Goal: Find contact information: Find contact information

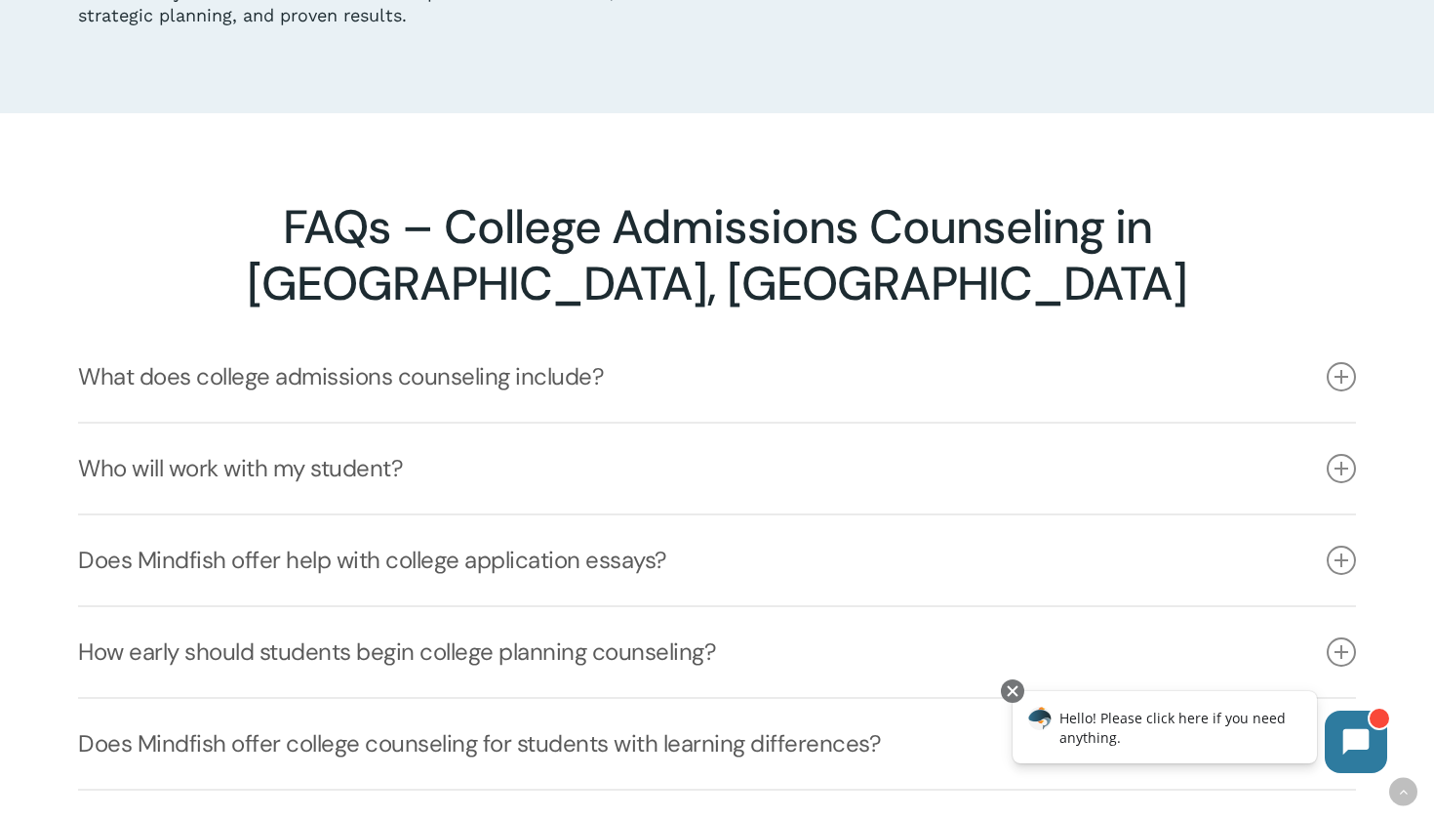
scroll to position [3913, 0]
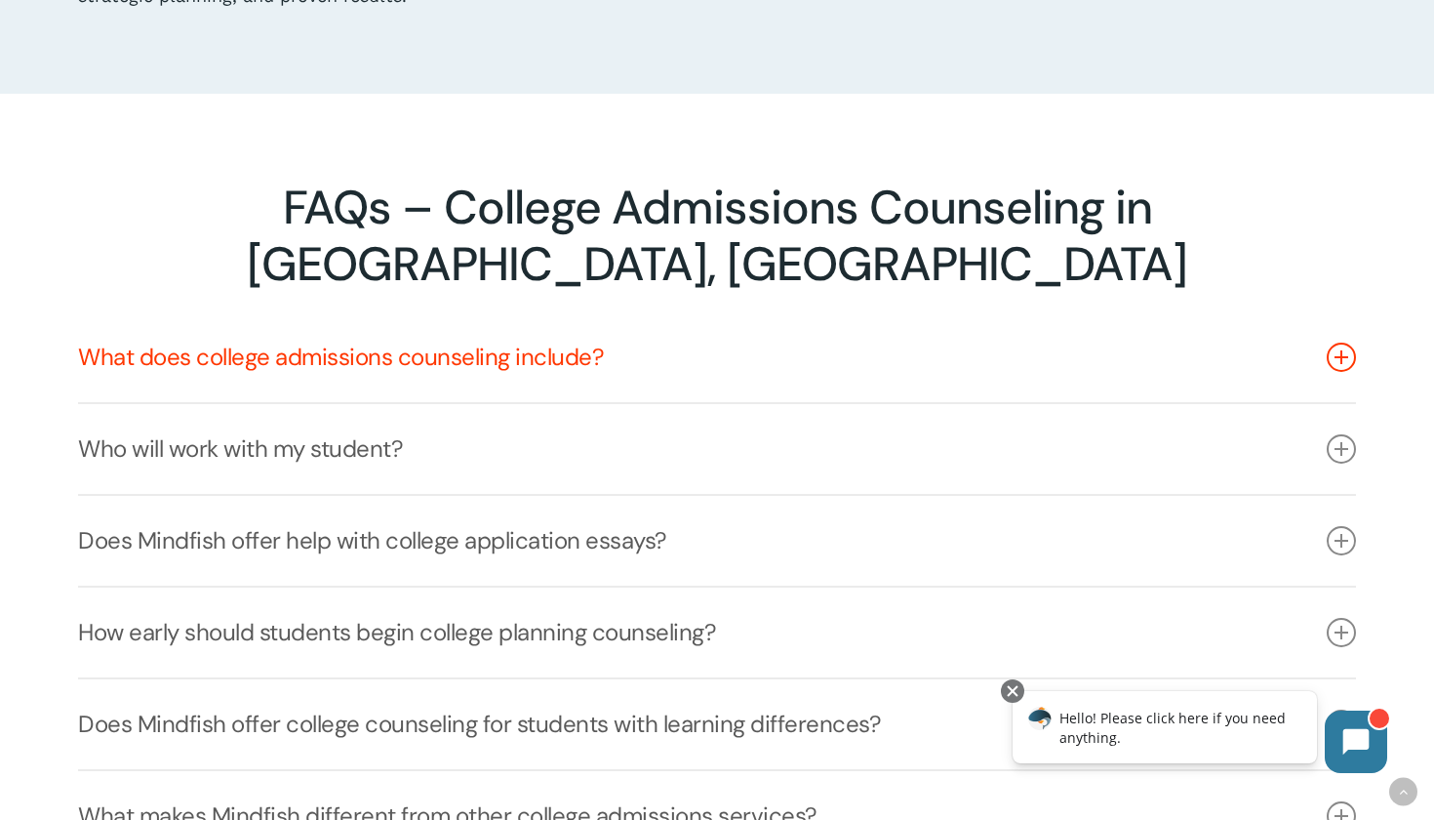
click at [656, 312] on link "What does college admissions counseling include?" at bounding box center [717, 357] width 1278 height 90
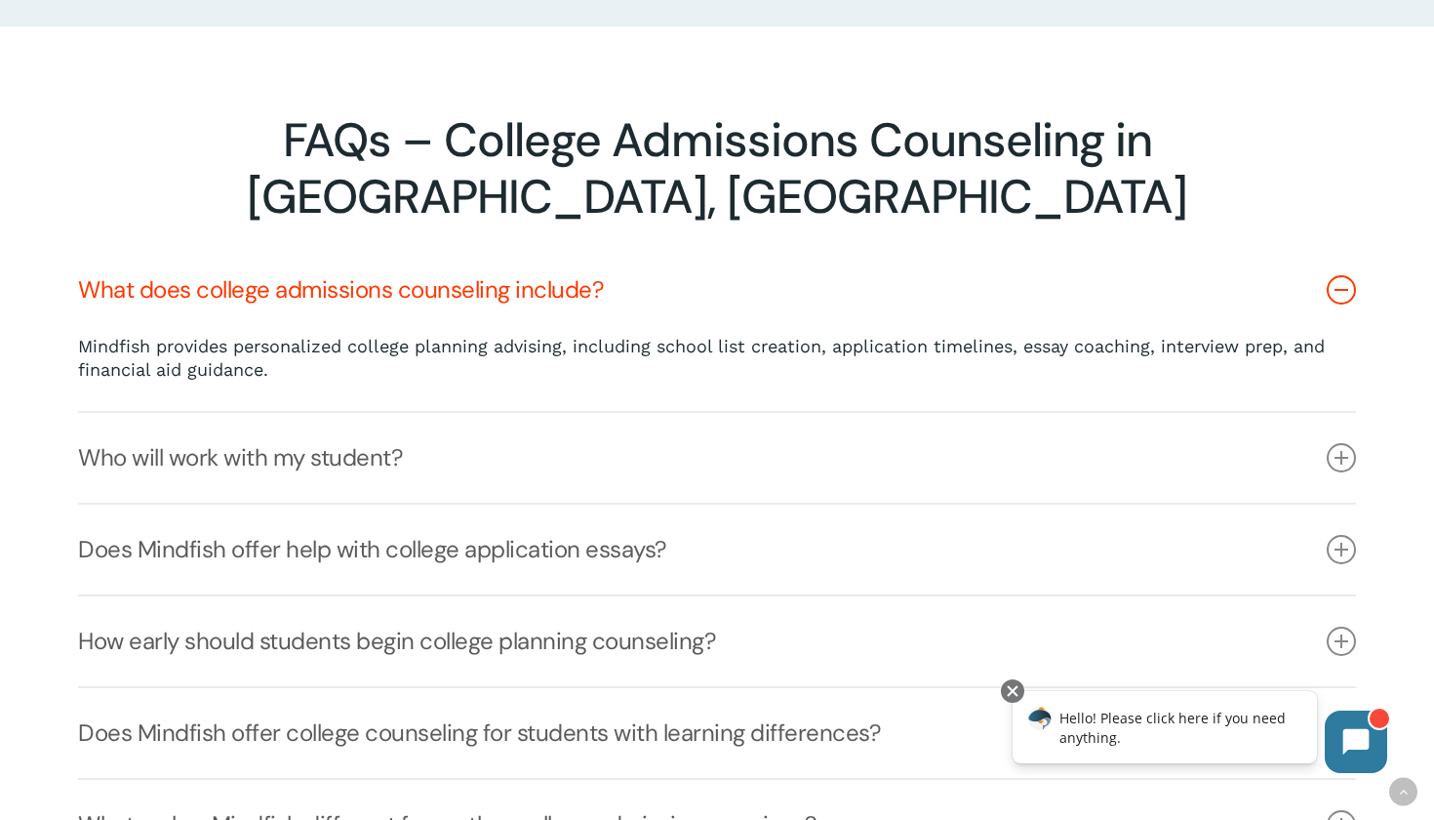
scroll to position [3991, 0]
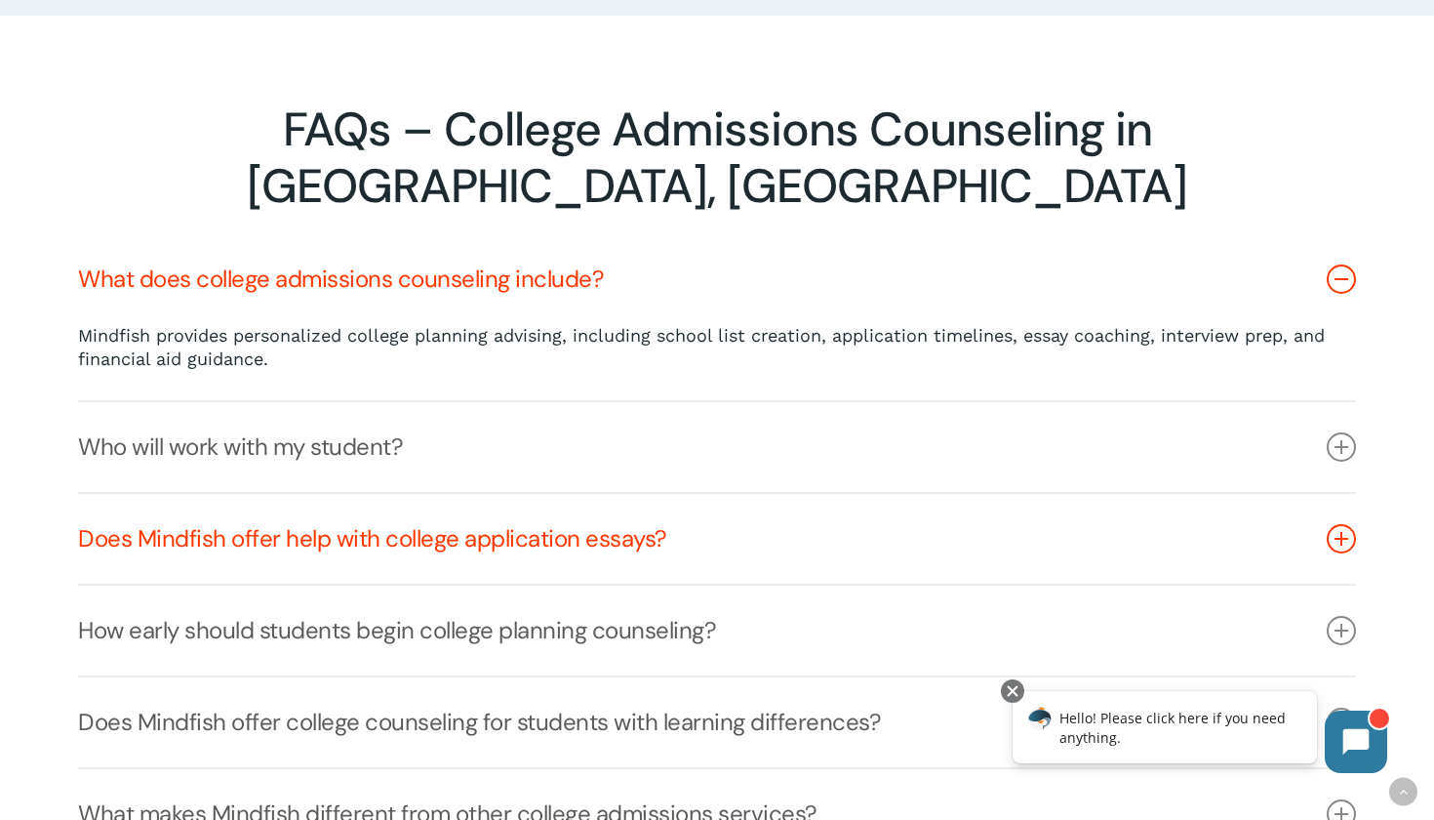
click at [668, 494] on link "Does Mindfish offer help with college application essays?" at bounding box center [717, 539] width 1278 height 90
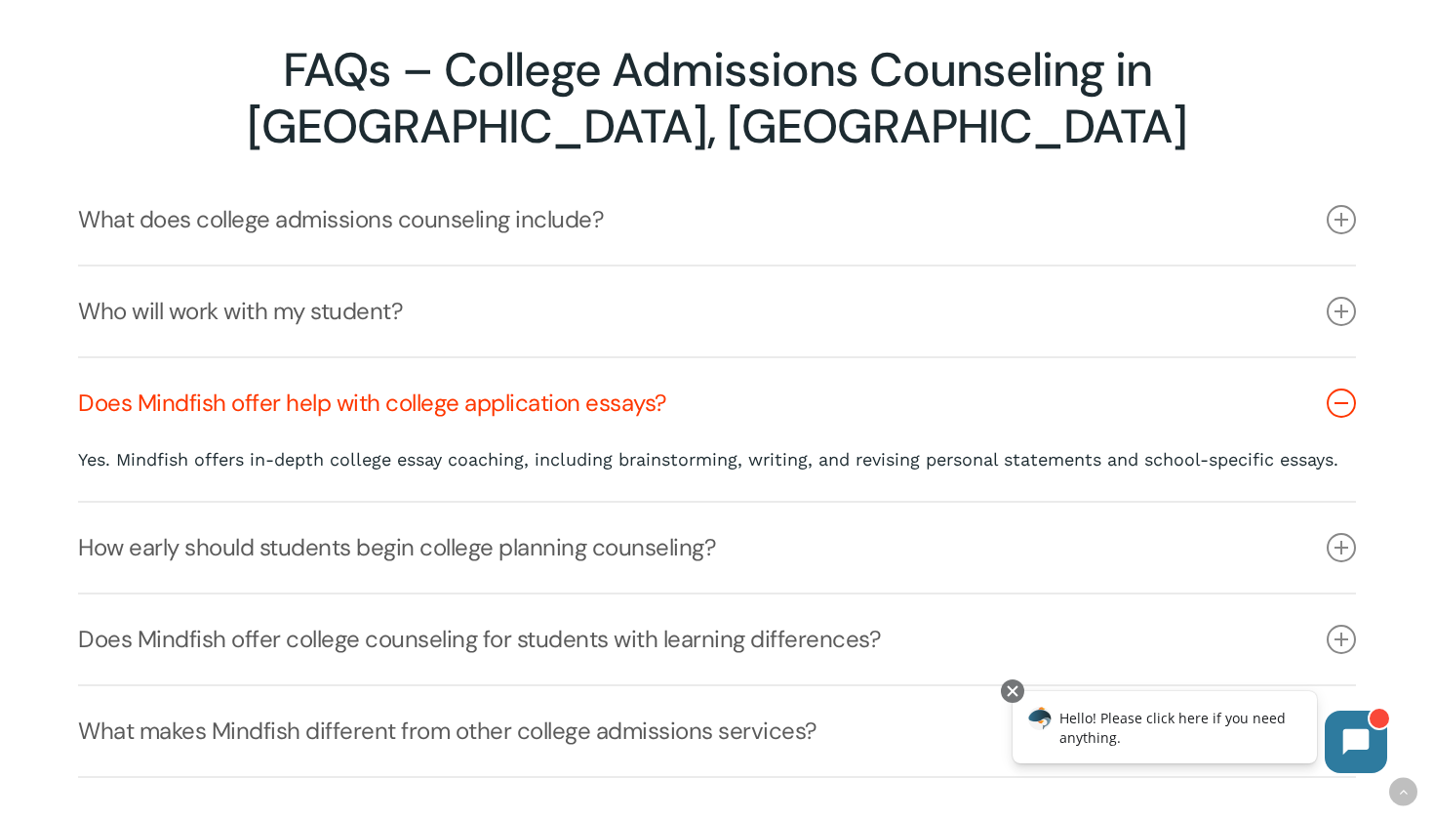
scroll to position [4062, 0]
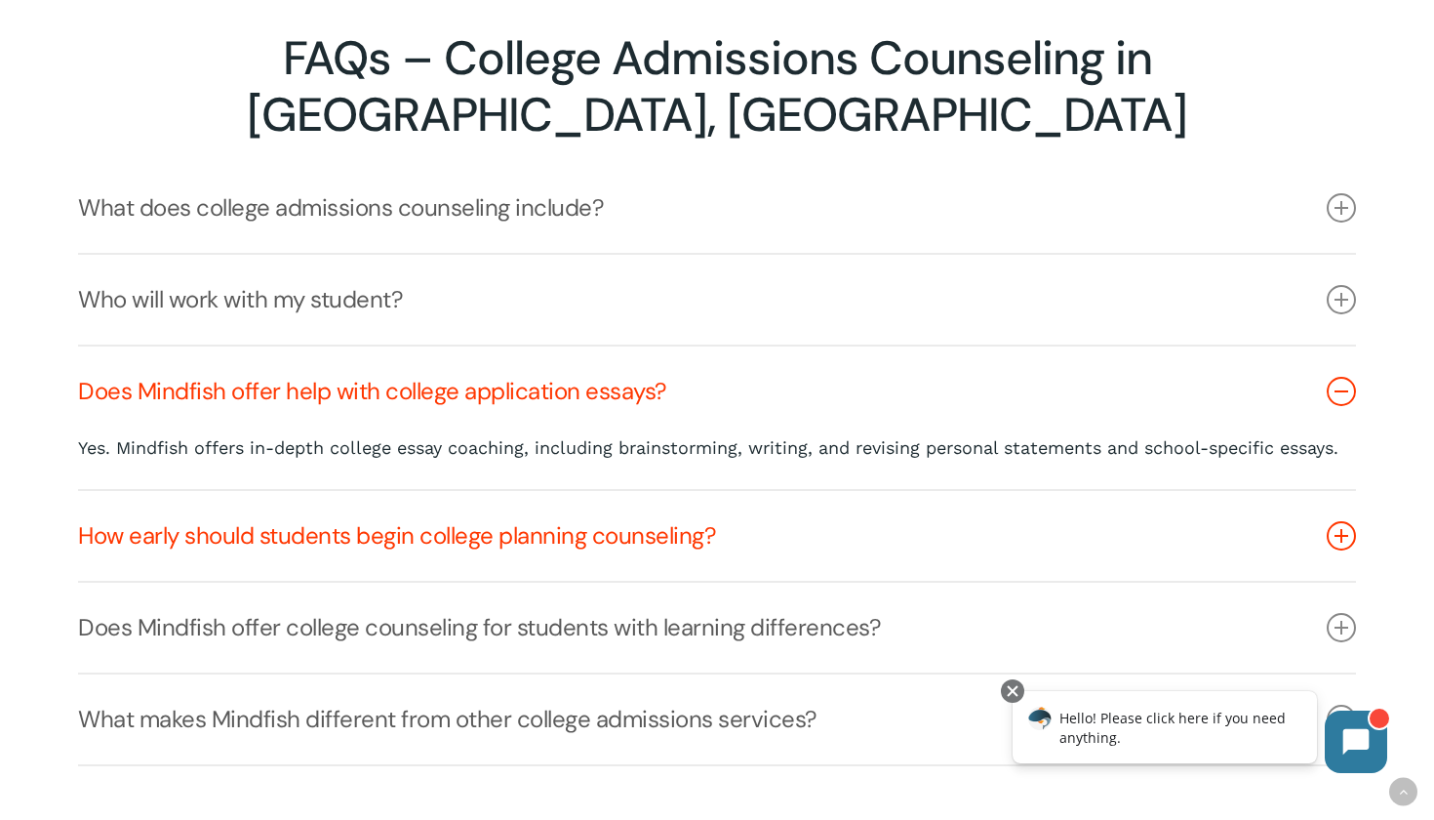
click at [726, 491] on link "How early should students begin college planning counseling?" at bounding box center [717, 536] width 1278 height 90
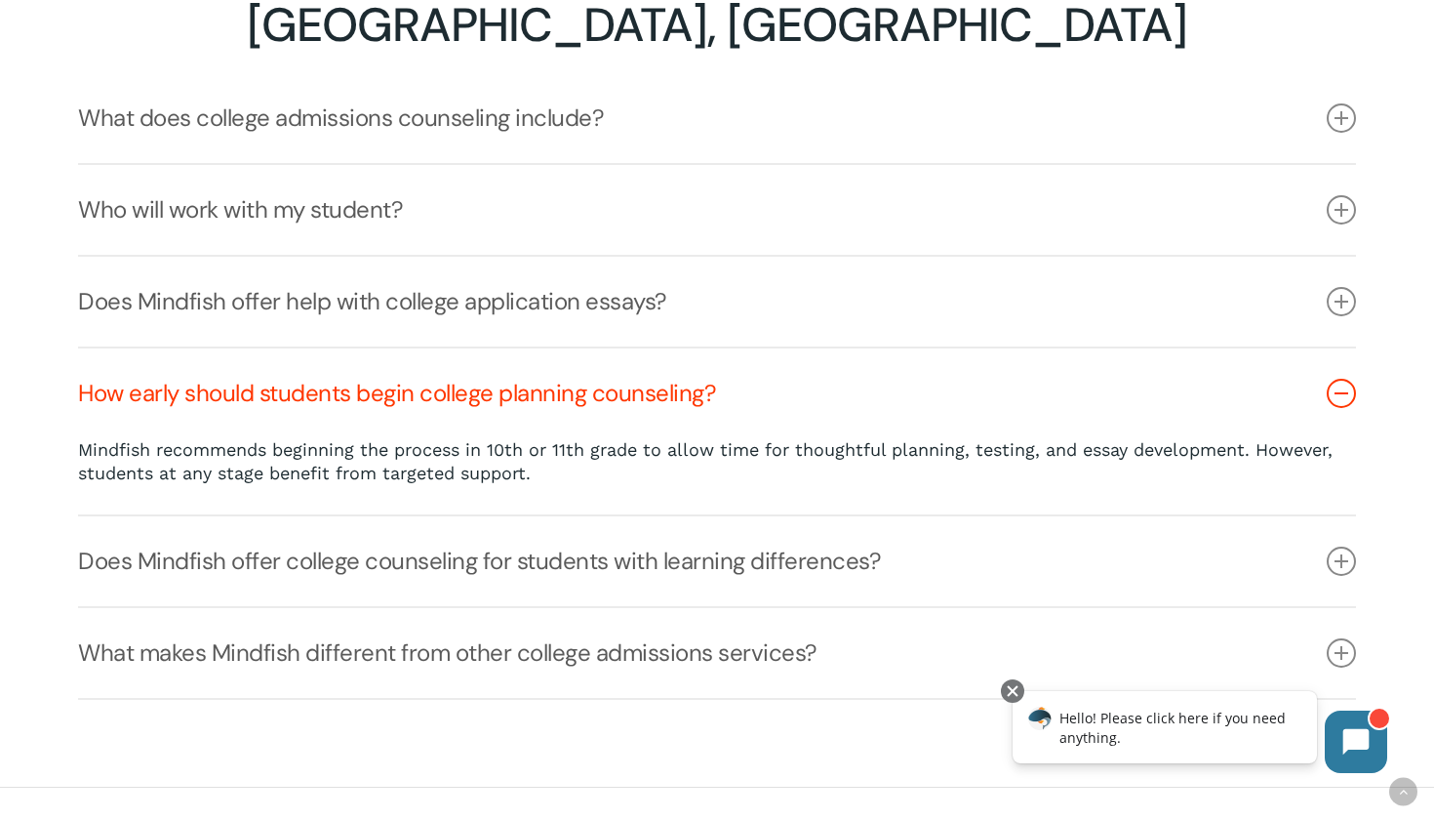
scroll to position [4162, 0]
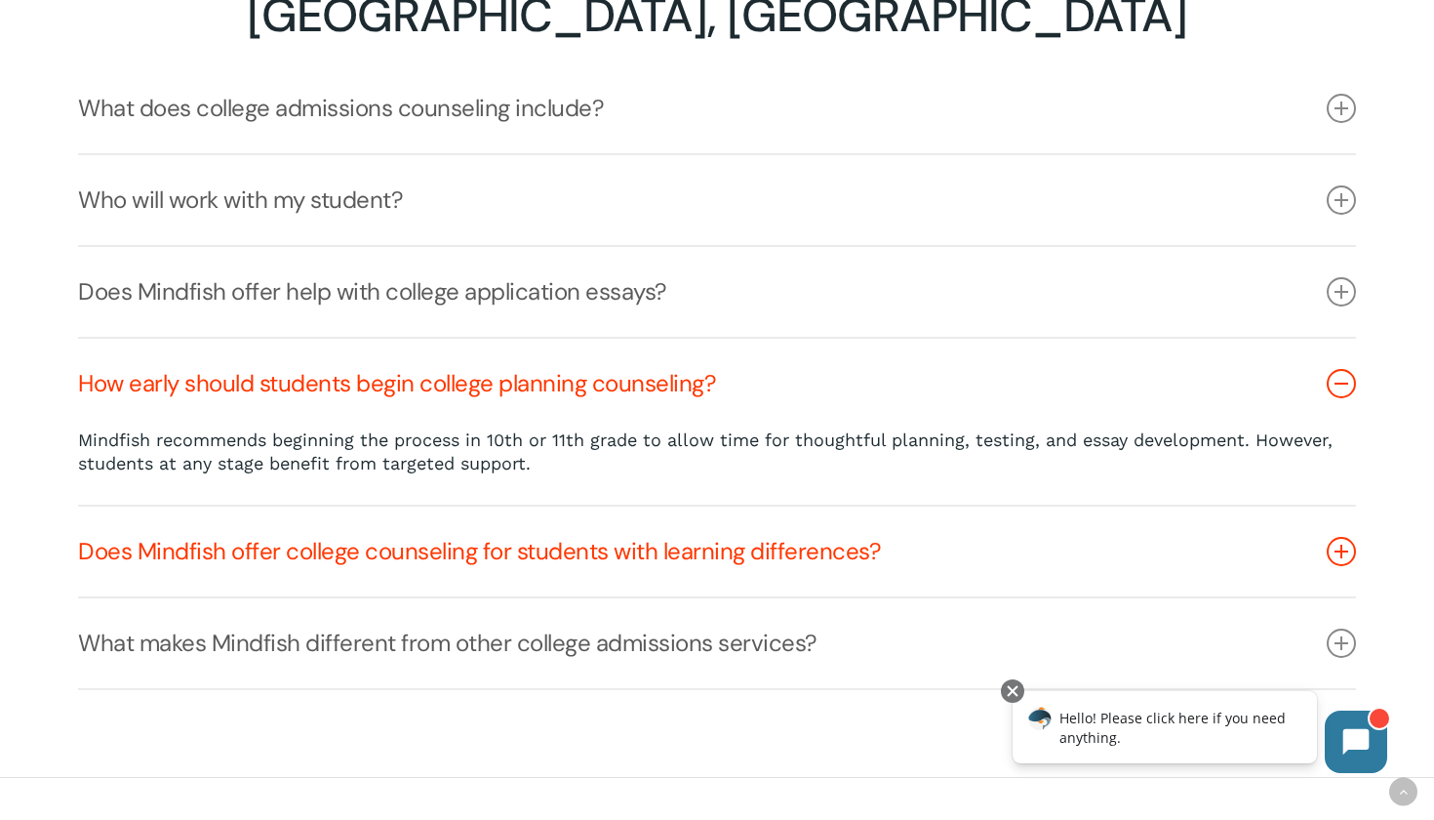
click at [687, 506] on link "Does Mindfish offer college counseling for students with learning differences?" at bounding box center [717, 551] width 1278 height 90
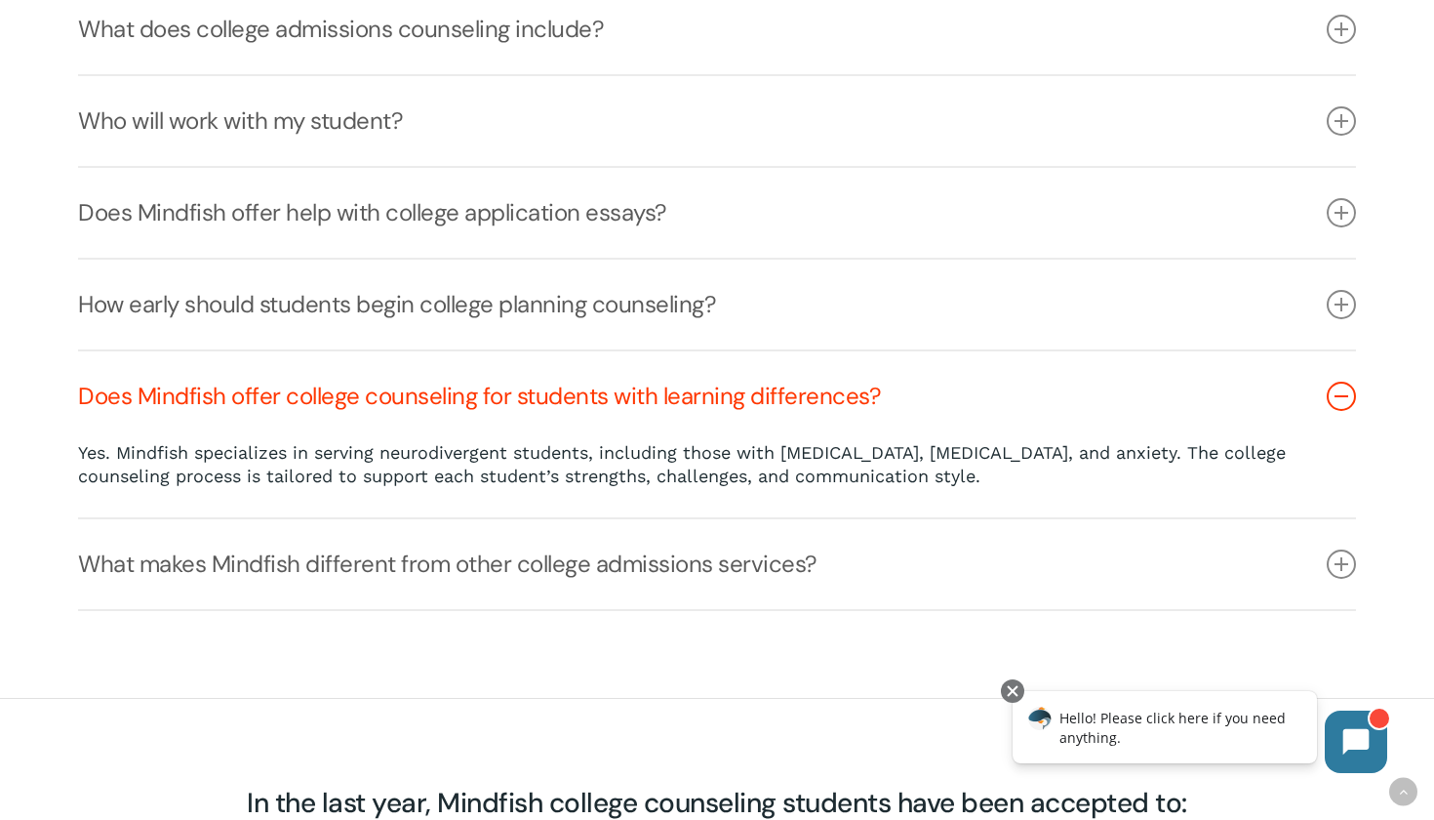
scroll to position [4244, 0]
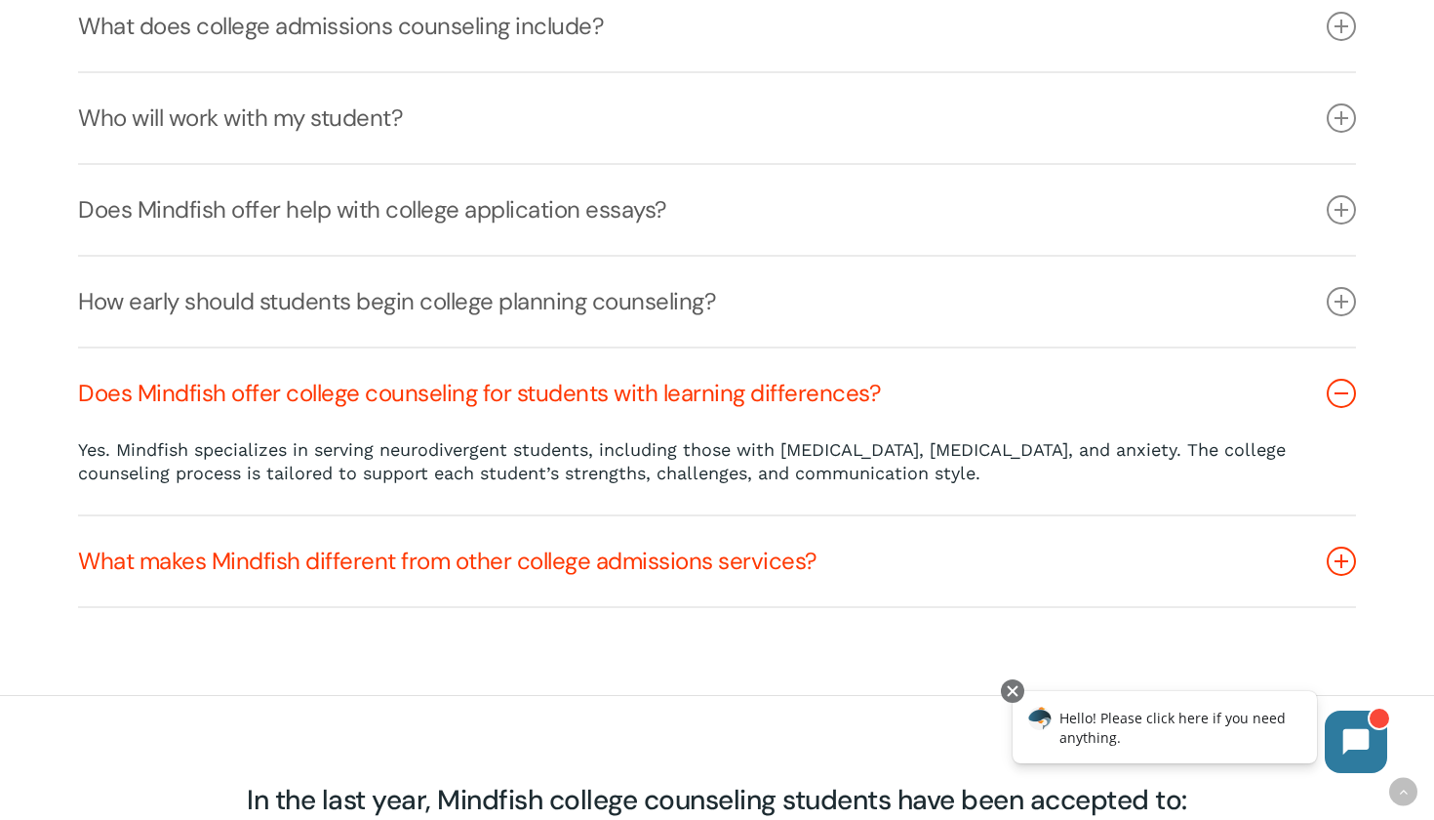
click at [721, 516] on link "What makes Mindfish different from other college admissions services?" at bounding box center [717, 561] width 1278 height 90
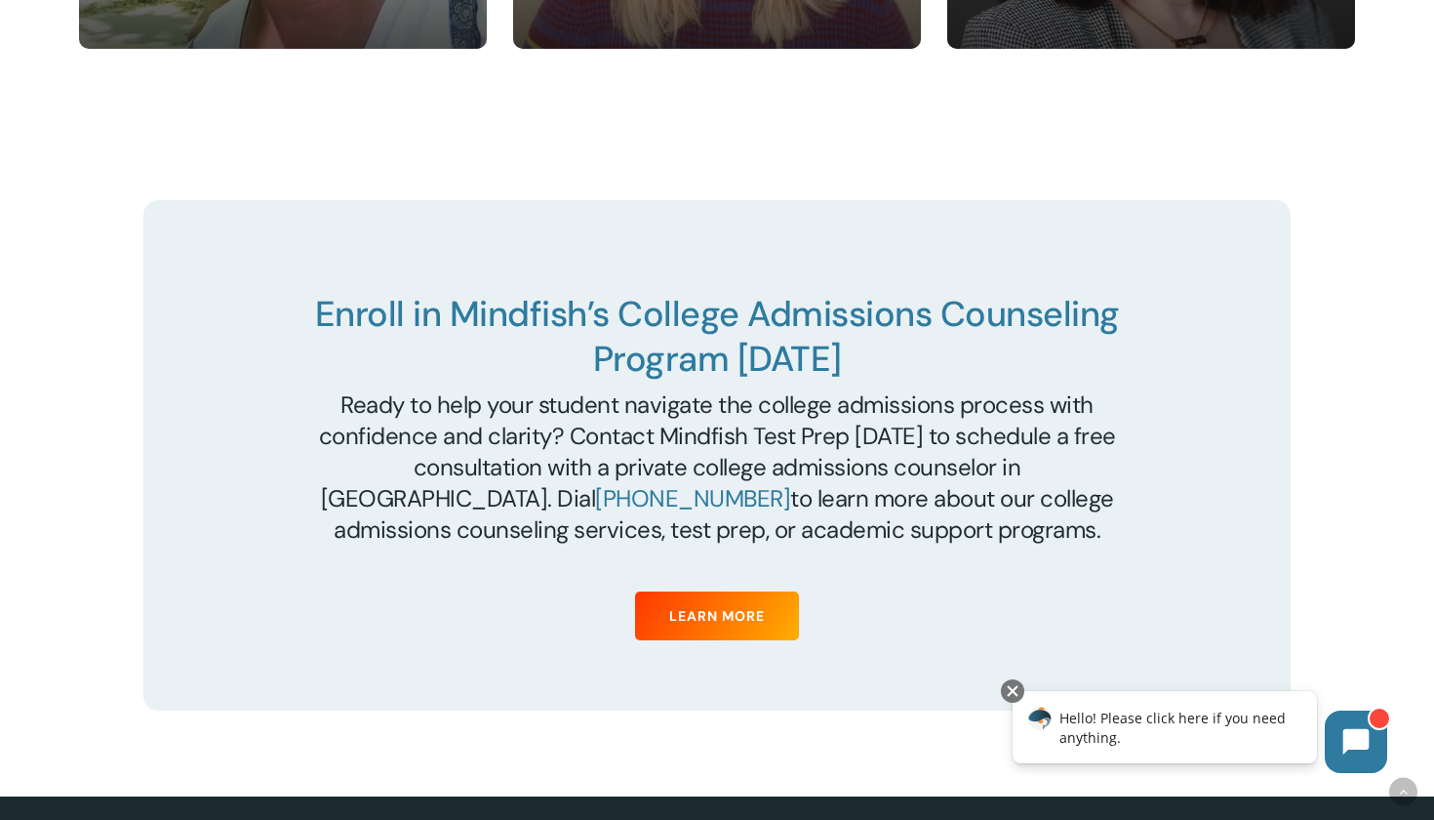
scroll to position [6489, 0]
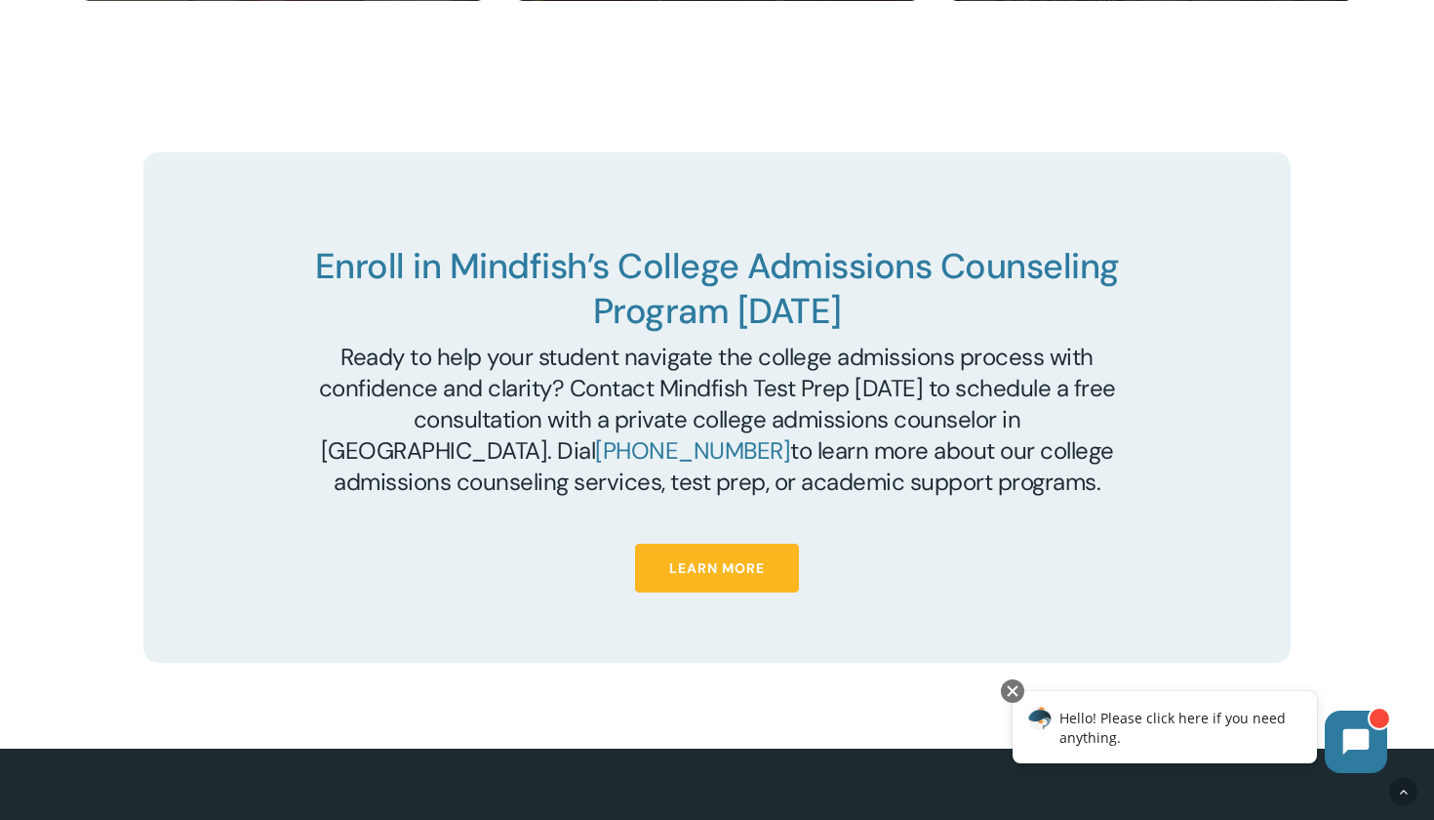
click at [762, 558] on span "Learn More" at bounding box center [717, 568] width 96 height 20
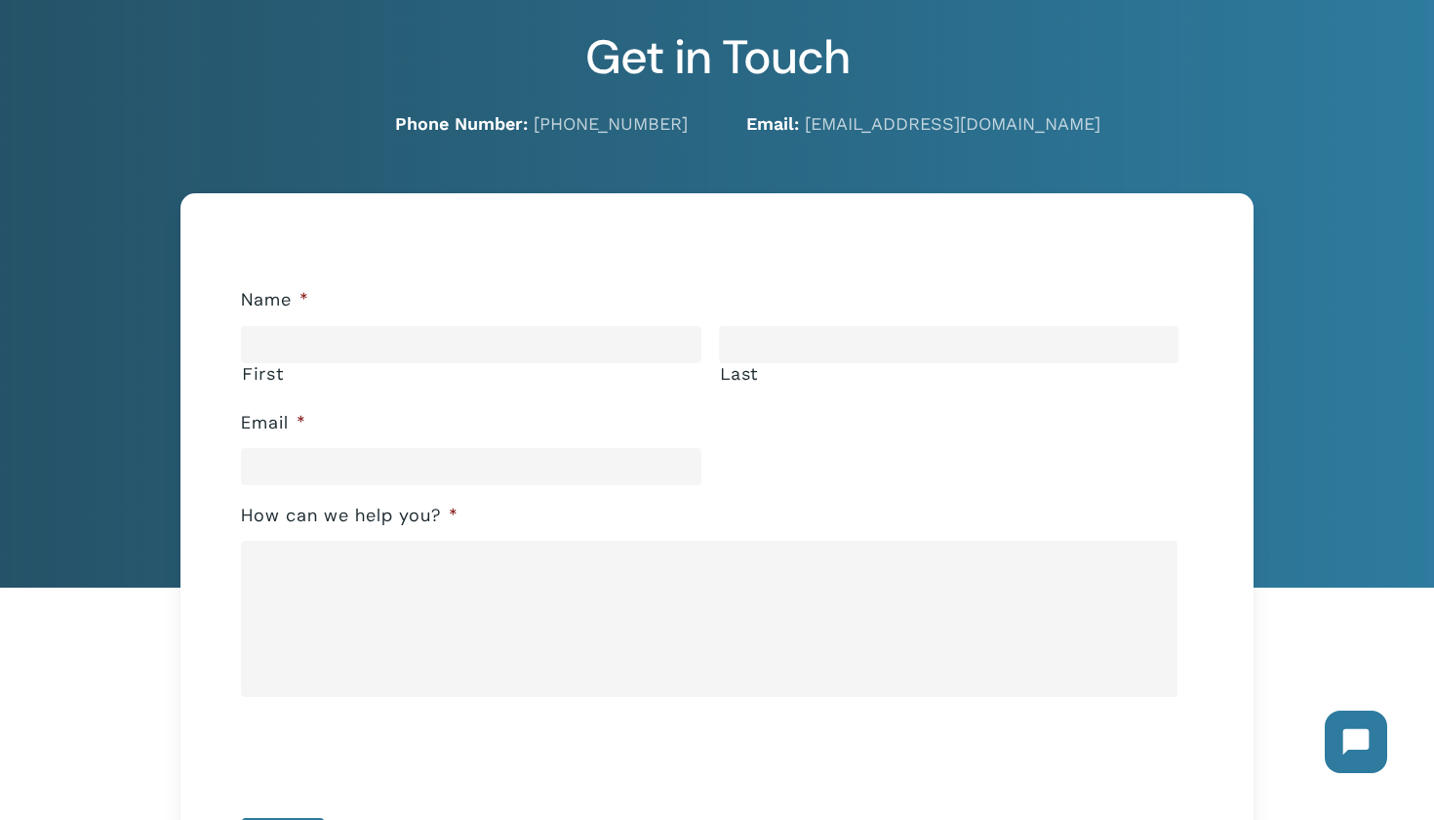
scroll to position [143, 0]
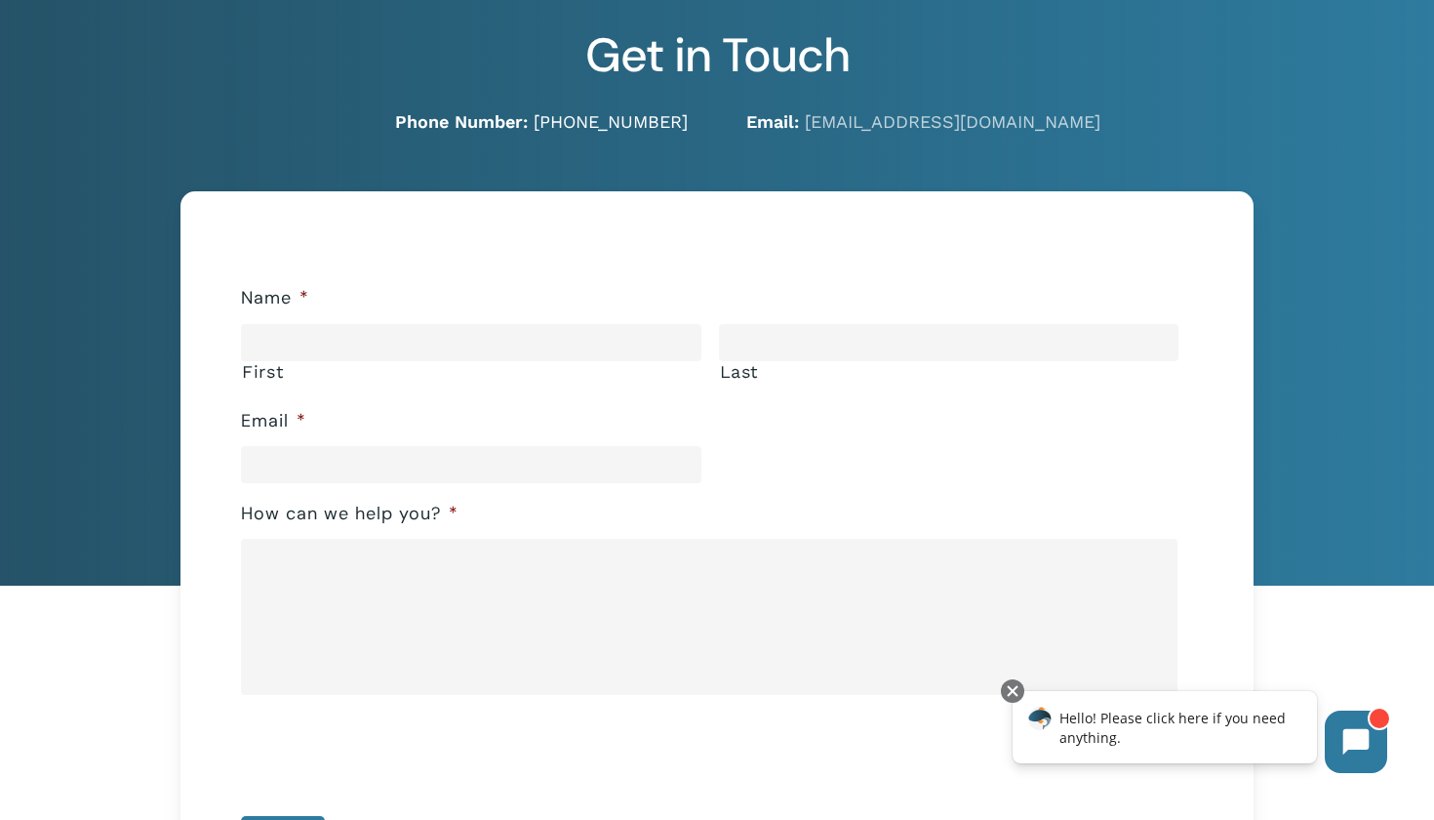
click at [648, 125] on link "[PHONE_NUMBER]" at bounding box center [611, 121] width 154 height 20
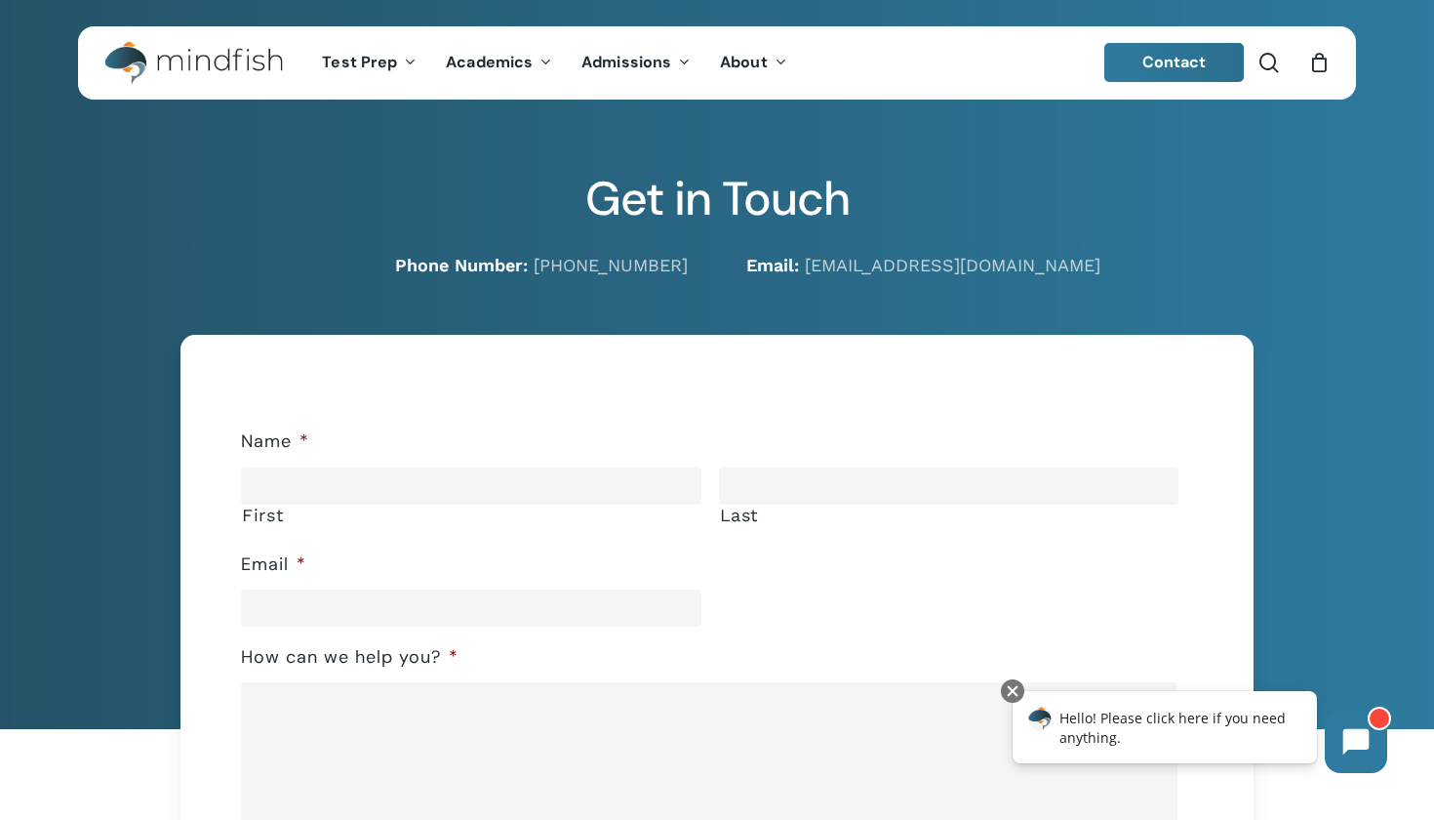
scroll to position [0, 0]
